Goal: Transaction & Acquisition: Purchase product/service

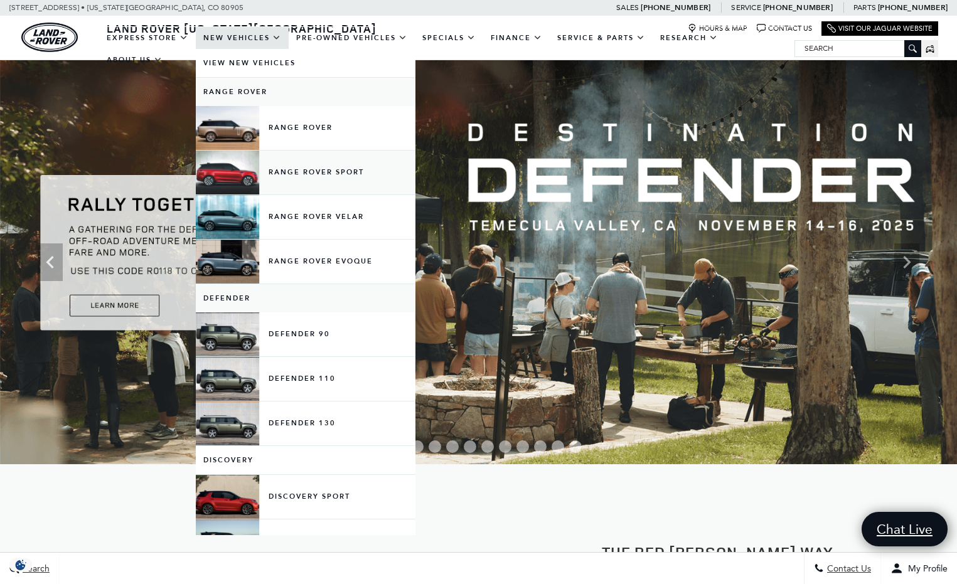
click at [232, 184] on link "Range Rover Sport" at bounding box center [306, 173] width 220 height 44
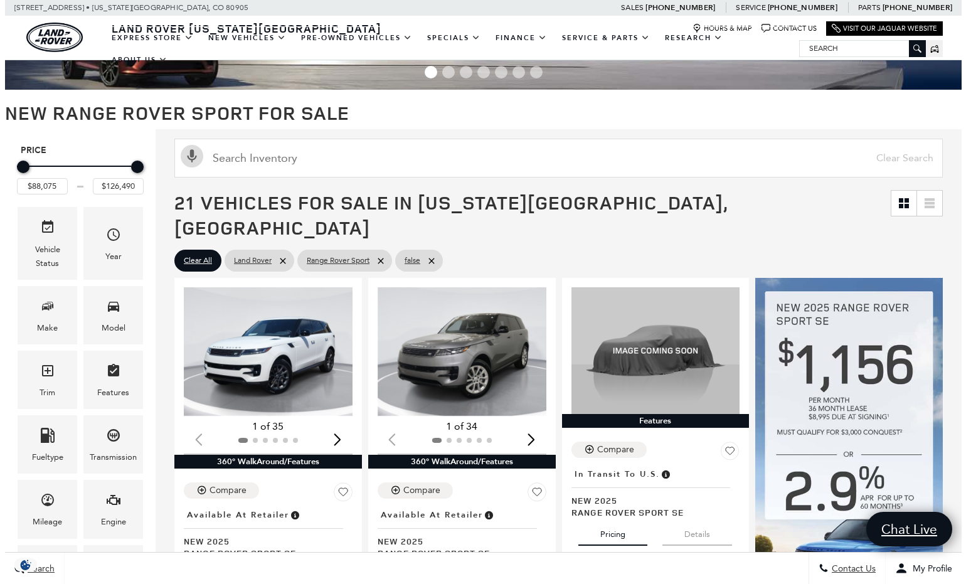
scroll to position [77, 0]
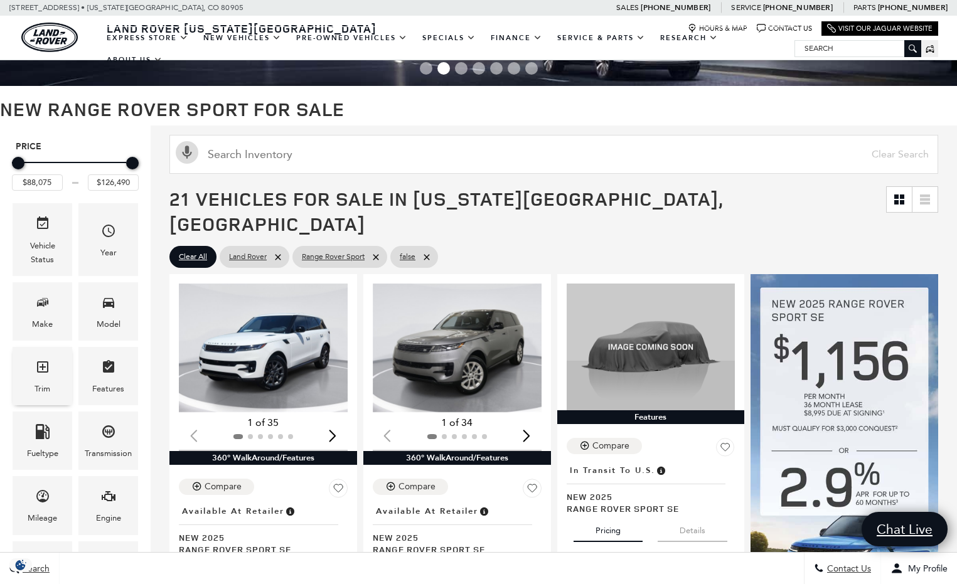
click at [39, 368] on icon "Trim" at bounding box center [42, 367] width 15 height 15
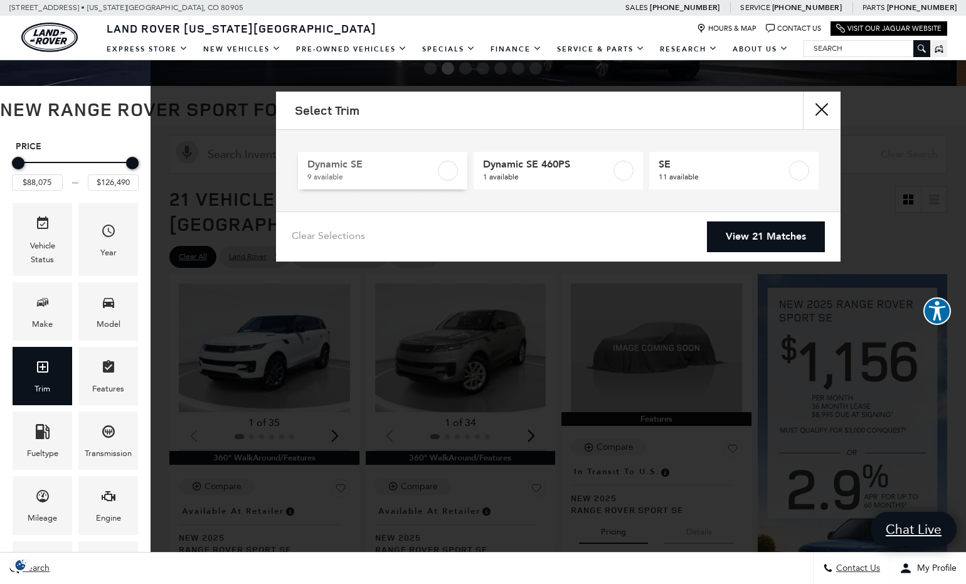
click at [366, 166] on span "Dynamic SE" at bounding box center [371, 164] width 128 height 13
type input "$100,545"
checkbox input "true"
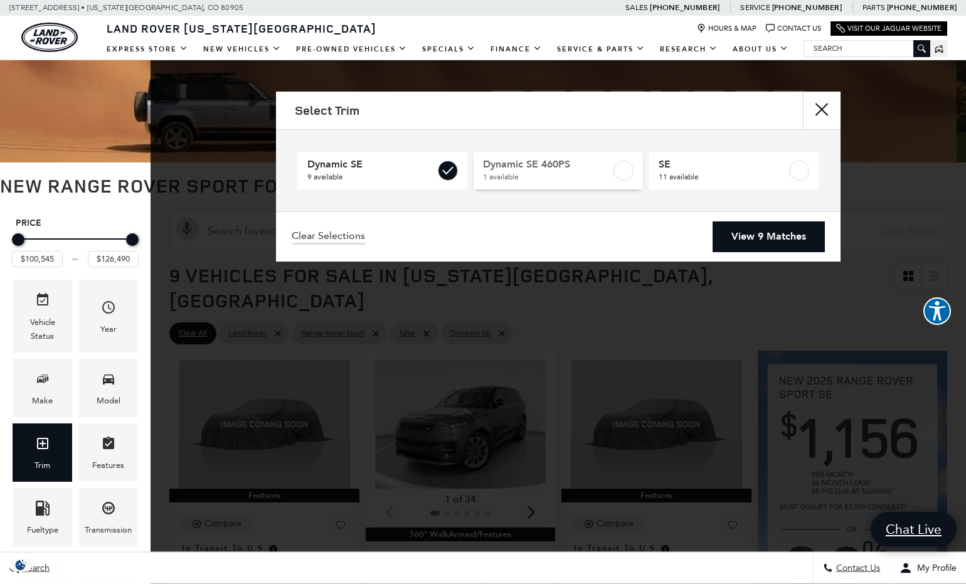
click at [594, 168] on span "Dynamic SE 460PS" at bounding box center [547, 164] width 128 height 13
checkbox input "true"
click at [765, 238] on link "View 10 Matches" at bounding box center [766, 236] width 118 height 31
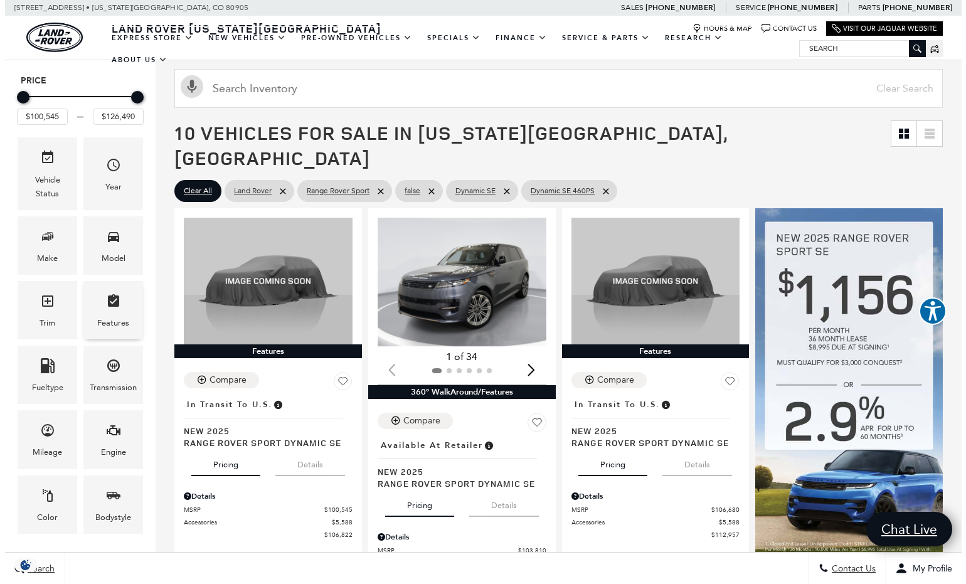
scroll to position [154, 0]
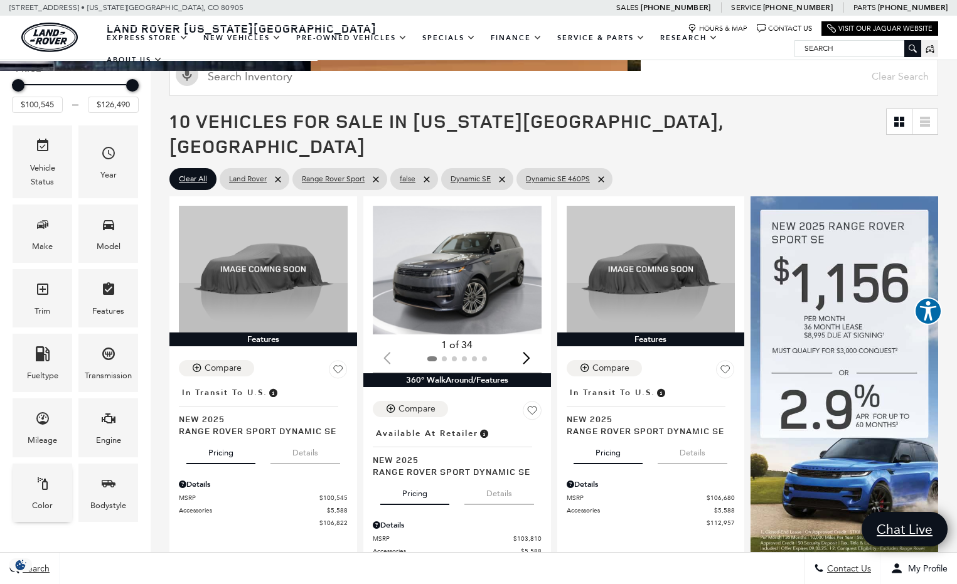
click at [37, 488] on icon "Color" at bounding box center [42, 483] width 15 height 15
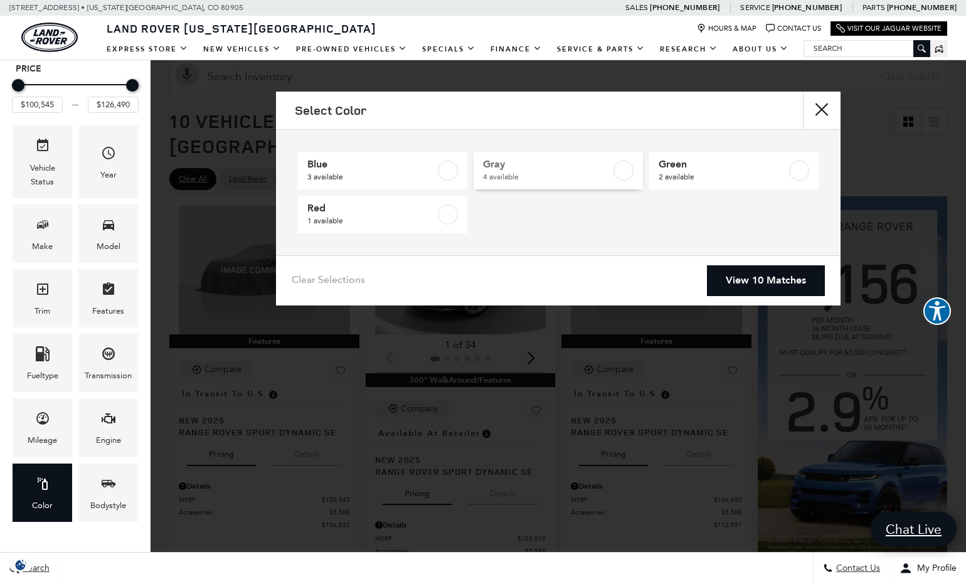
click at [564, 170] on span "Gray" at bounding box center [547, 164] width 128 height 13
type input "$103,254"
type input "$125,145"
checkbox input "true"
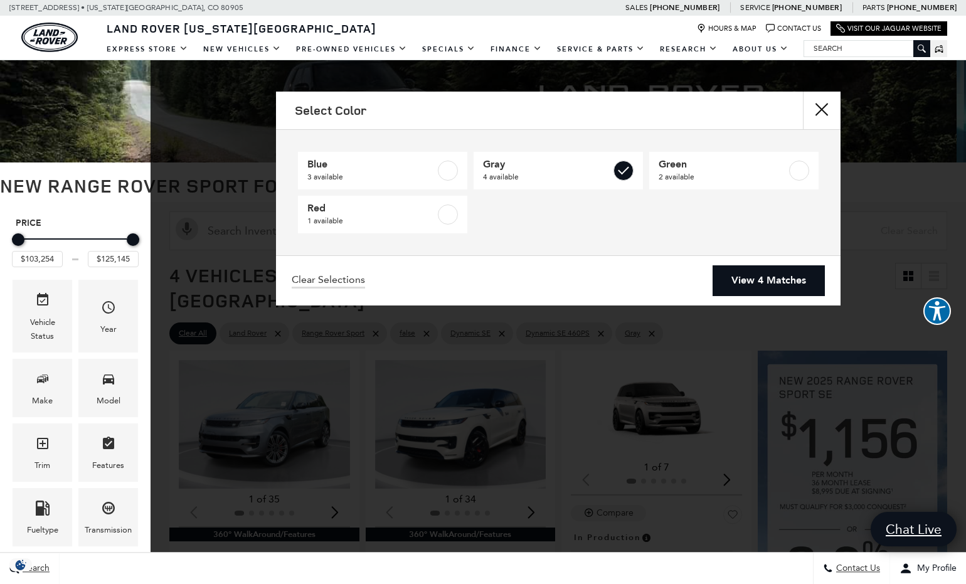
click at [757, 282] on link "View 4 Matches" at bounding box center [769, 280] width 112 height 31
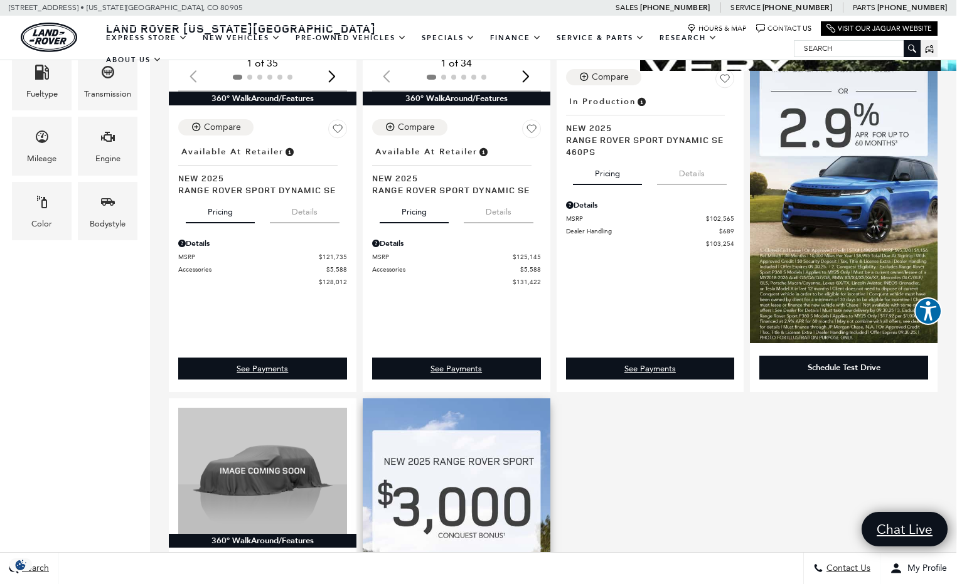
scroll to position [410, 1]
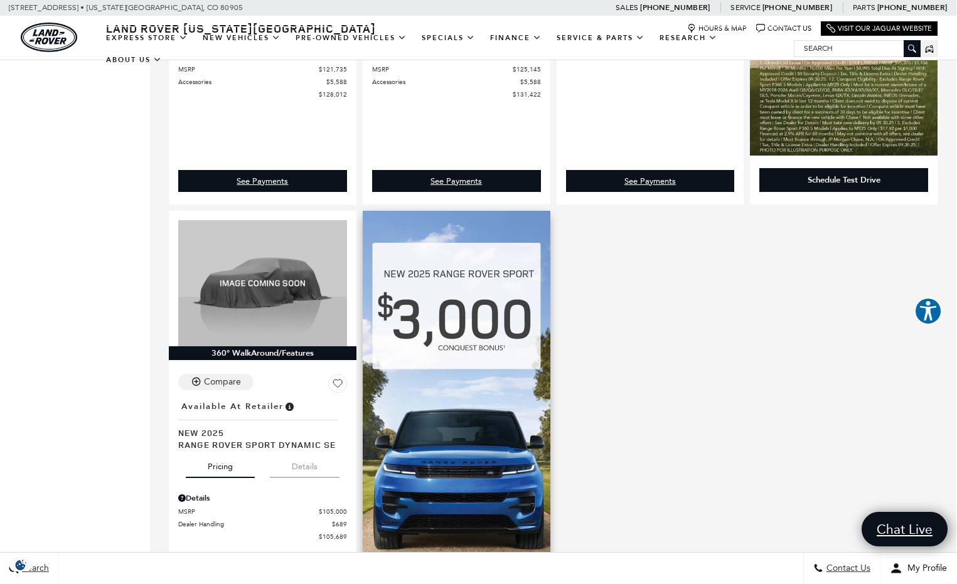
scroll to position [632, 1]
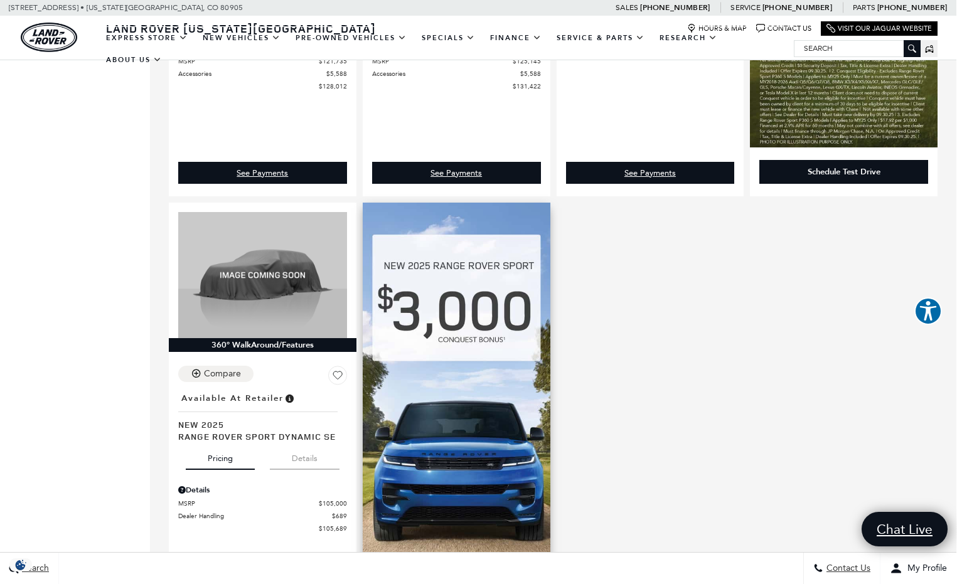
click at [437, 496] on img at bounding box center [457, 417] width 188 height 428
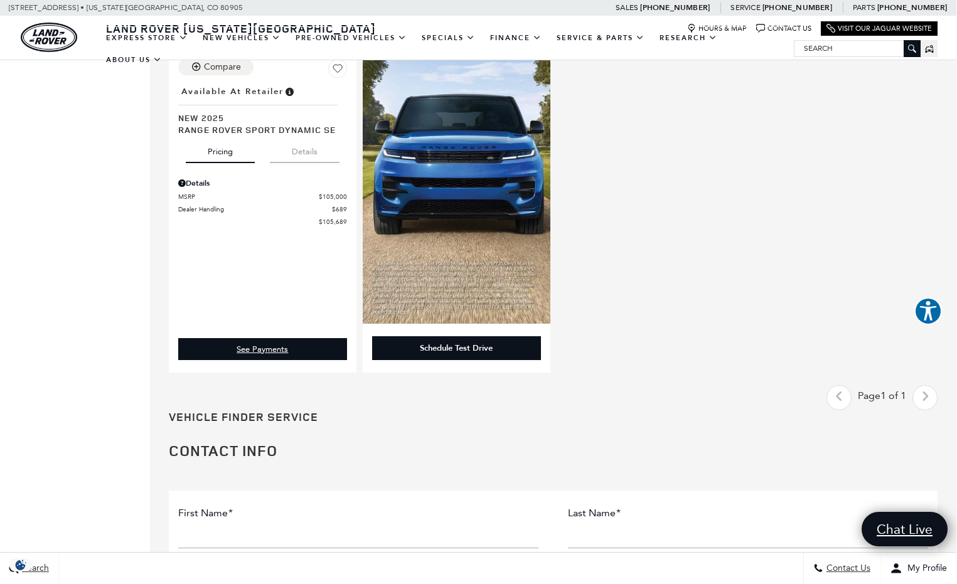
scroll to position [944, 1]
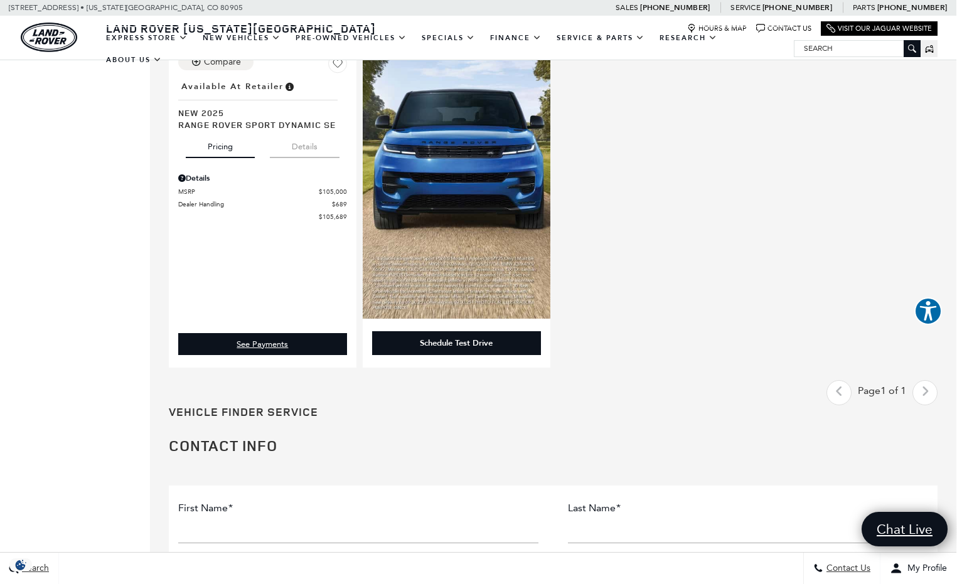
click at [493, 338] on div "Schedule Test Drive" at bounding box center [456, 343] width 73 height 11
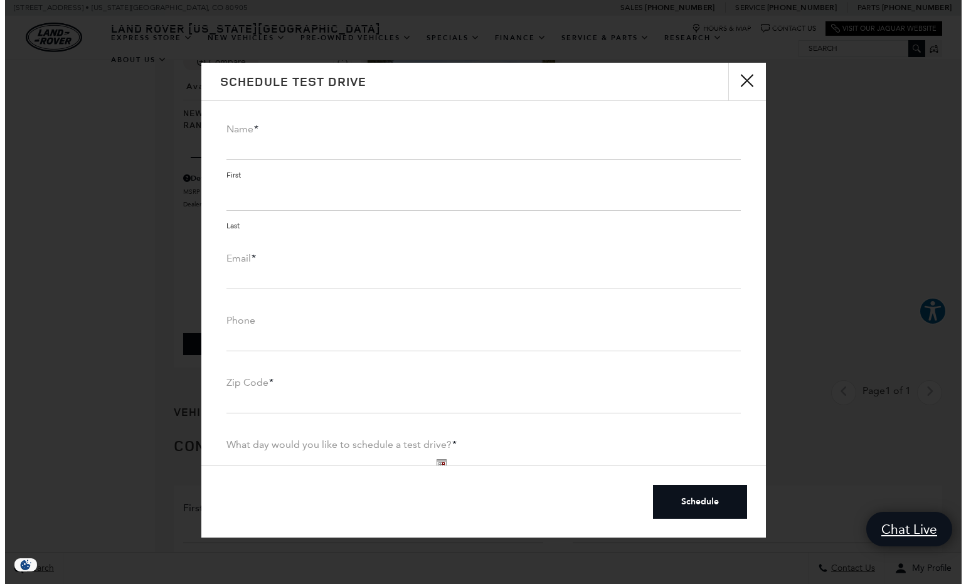
scroll to position [944, 0]
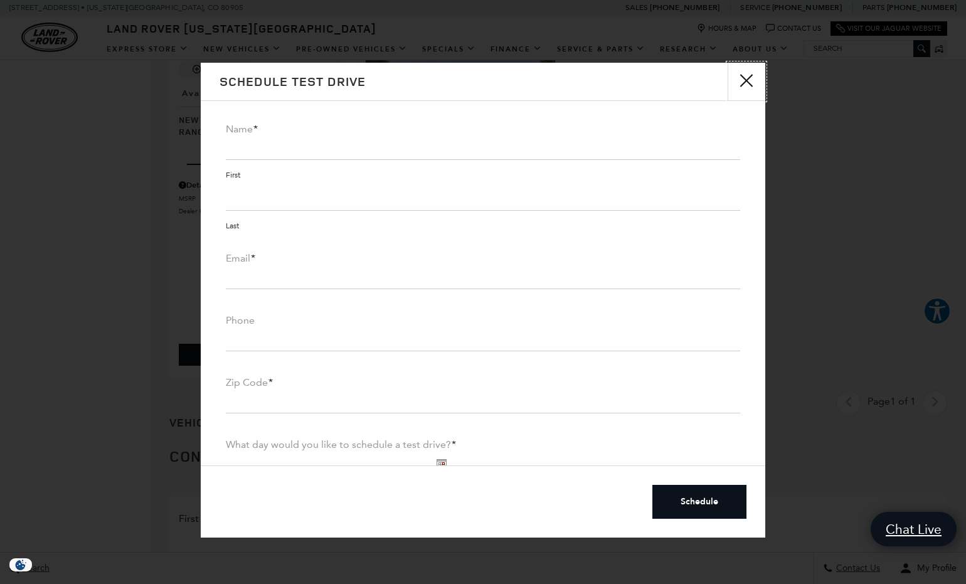
click at [742, 78] on button "Close" at bounding box center [747, 82] width 38 height 38
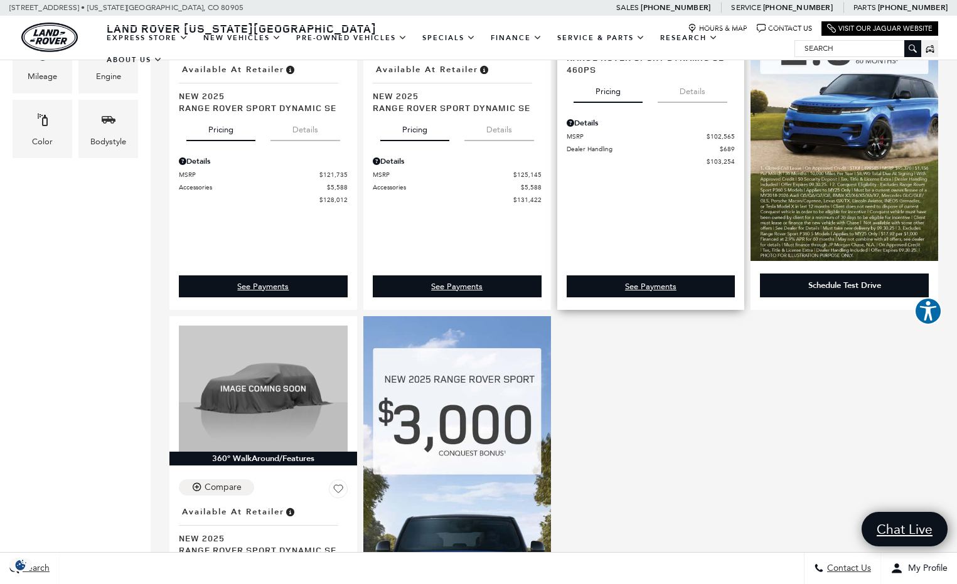
scroll to position [519, 0]
